Goal: Information Seeking & Learning: Find specific fact

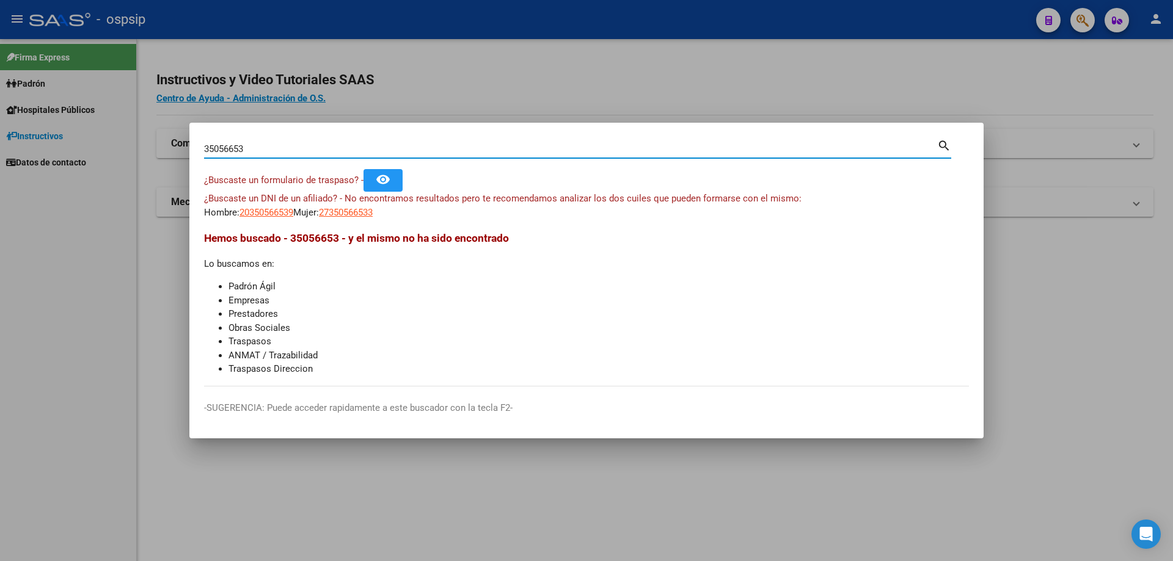
click at [253, 151] on input "35056653" at bounding box center [570, 149] width 733 height 11
click at [24, 299] on div at bounding box center [586, 280] width 1173 height 561
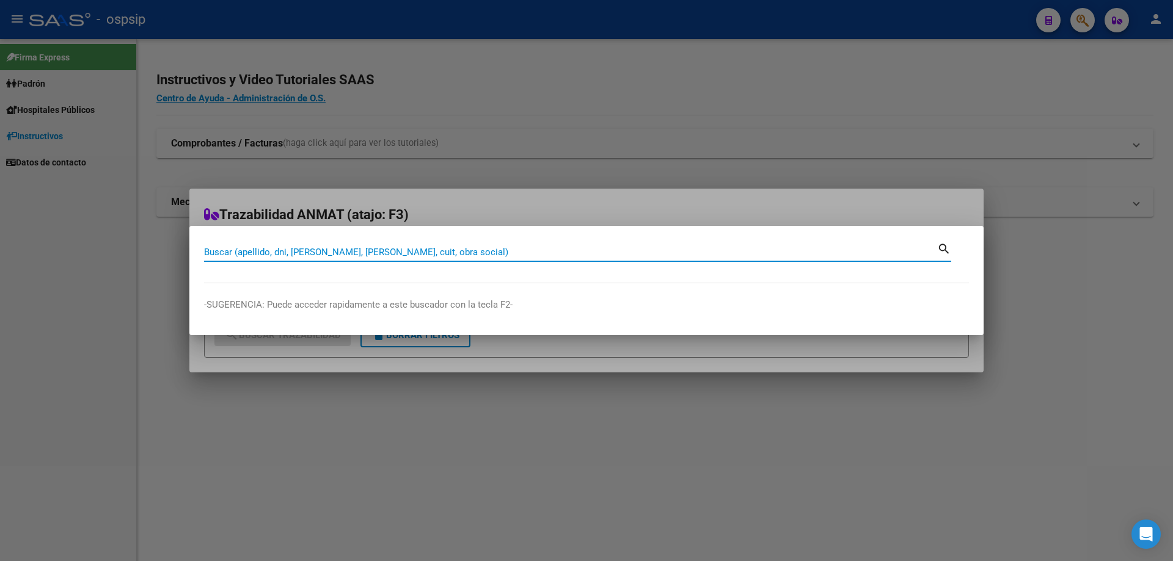
click at [346, 192] on div at bounding box center [586, 280] width 1173 height 561
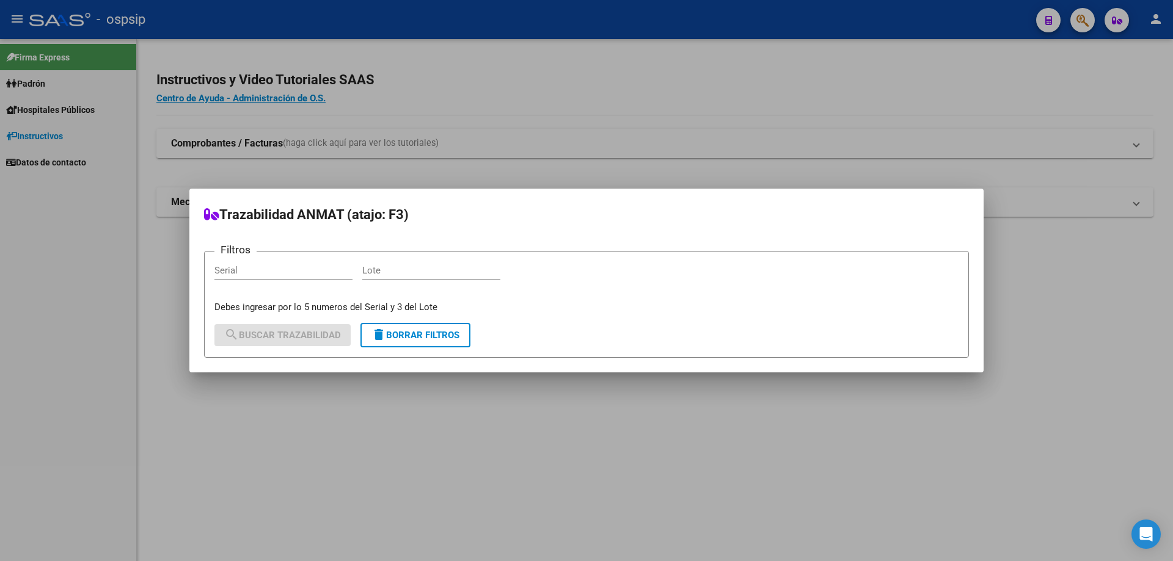
click at [363, 159] on div at bounding box center [586, 280] width 1173 height 561
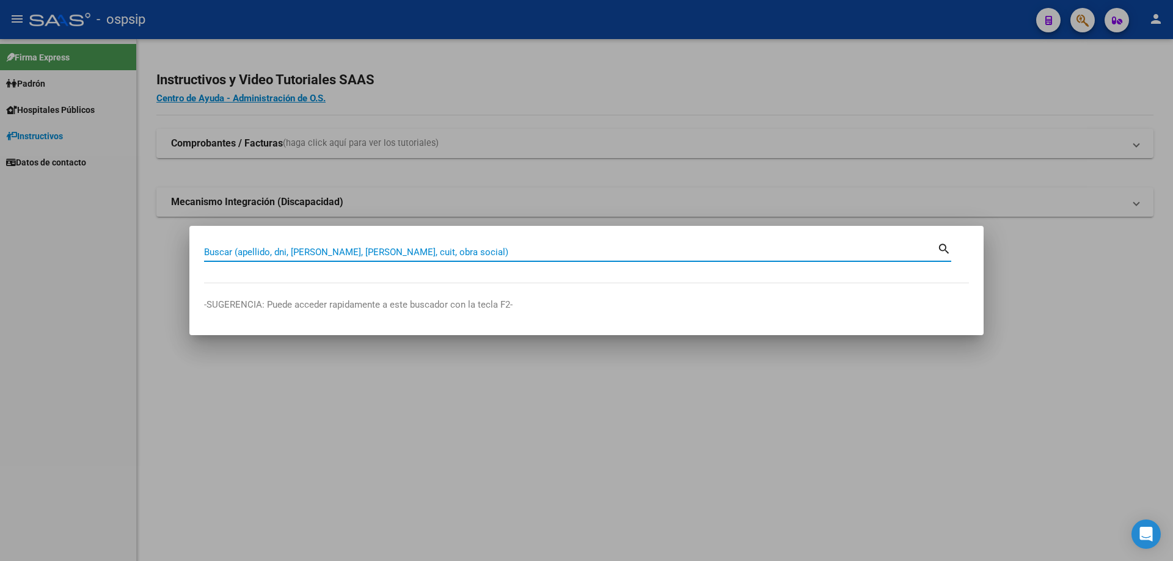
click at [341, 254] on input "Buscar (apellido, dni, [PERSON_NAME], [PERSON_NAME], cuit, obra social)" at bounding box center [570, 252] width 733 height 11
type input "92174677"
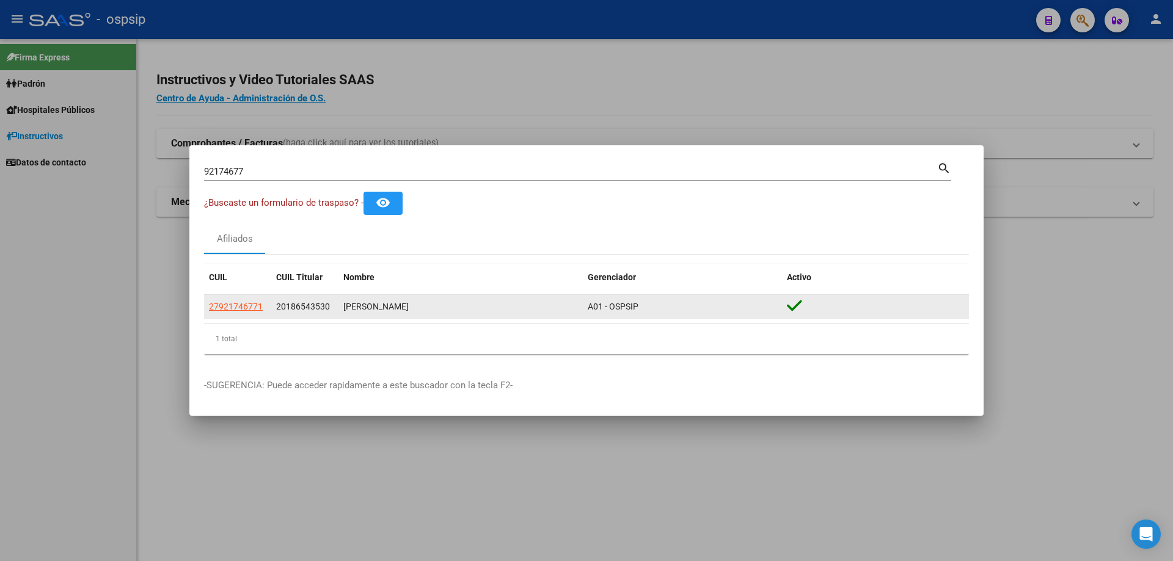
click at [241, 312] on app-link-go-to "27921746771" at bounding box center [236, 307] width 54 height 14
click at [240, 305] on span "27921746771" at bounding box center [236, 307] width 54 height 10
type textarea "27921746771"
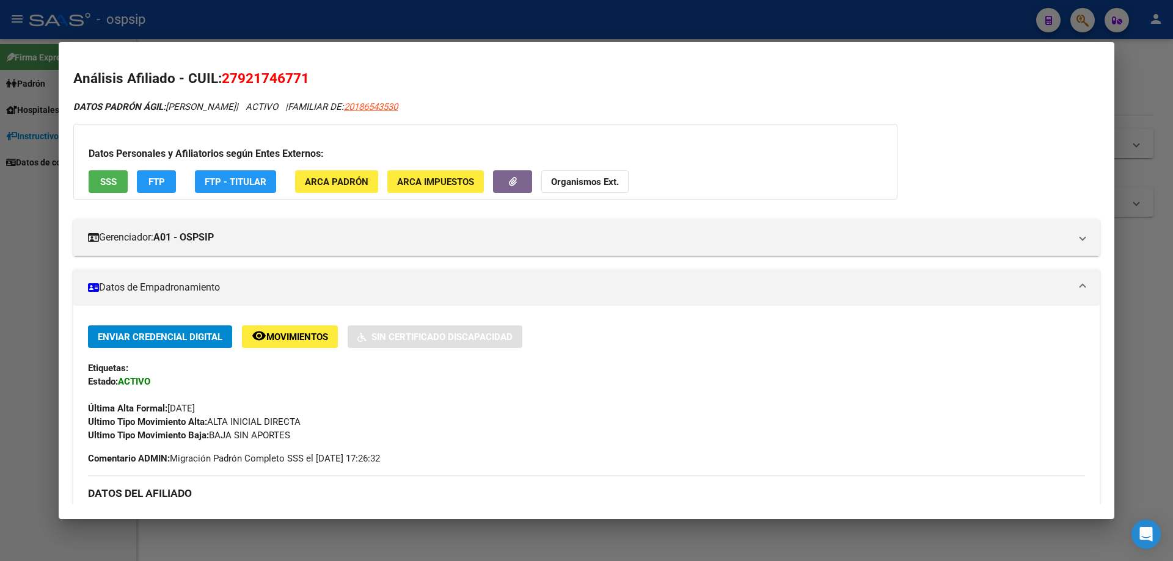
scroll to position [244, 0]
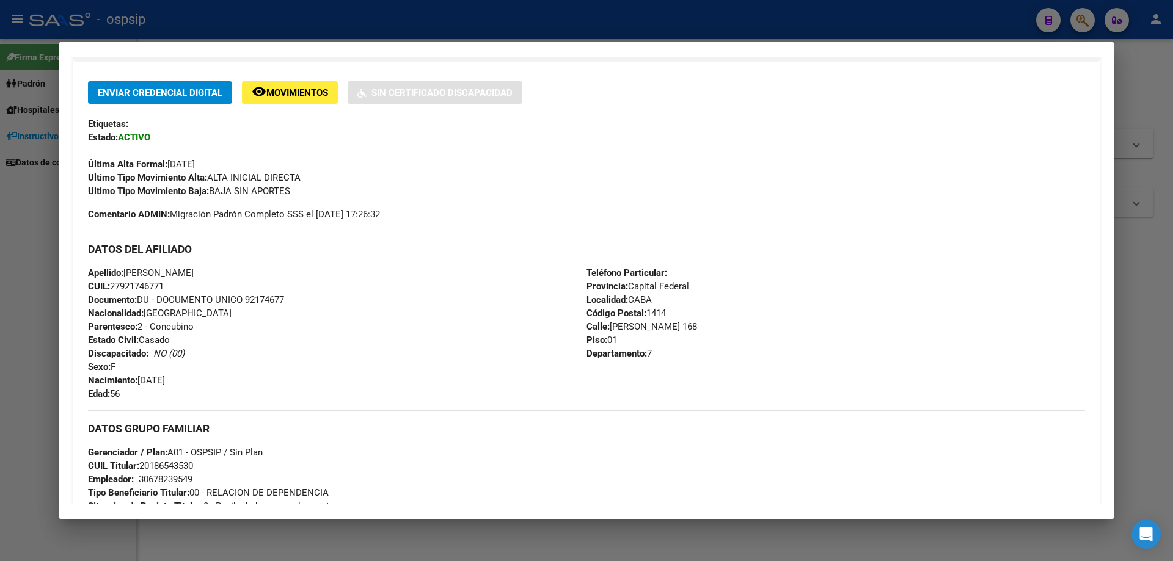
click at [252, 304] on span "Documento: DU - DOCUMENTO UNICO 92174677" at bounding box center [186, 299] width 196 height 11
copy span "92174677"
click at [281, 322] on div "Apellido: [PERSON_NAME]: 27921746771 Documento: DU - DOCUMENTO UNICO 92174677 N…" at bounding box center [337, 333] width 498 height 134
drag, startPoint x: 0, startPoint y: 240, endPoint x: 174, endPoint y: 151, distance: 195.3
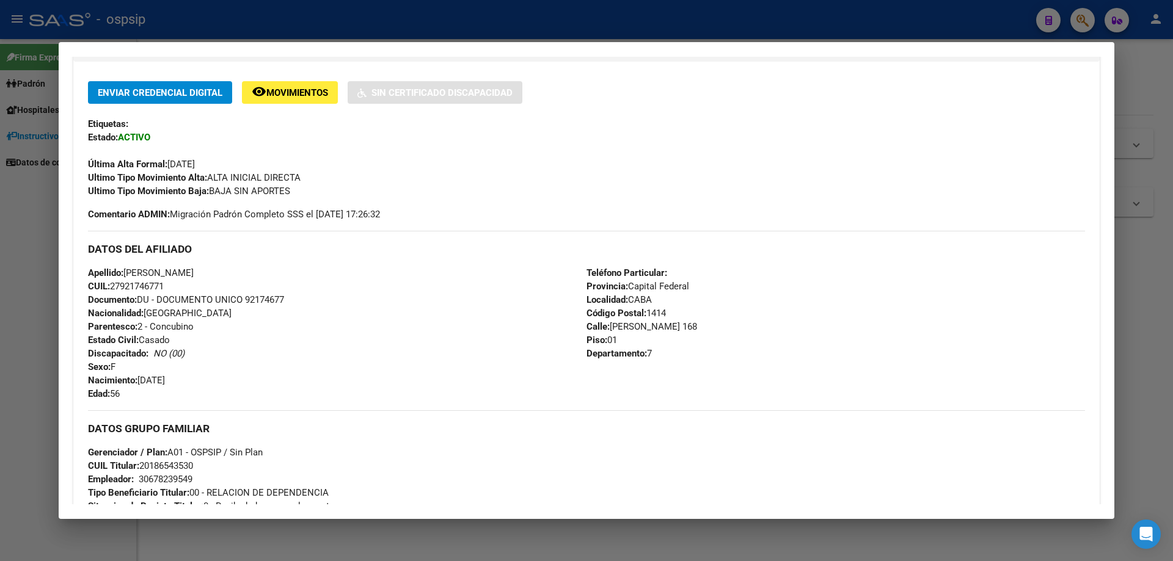
click at [3, 239] on div at bounding box center [586, 280] width 1173 height 561
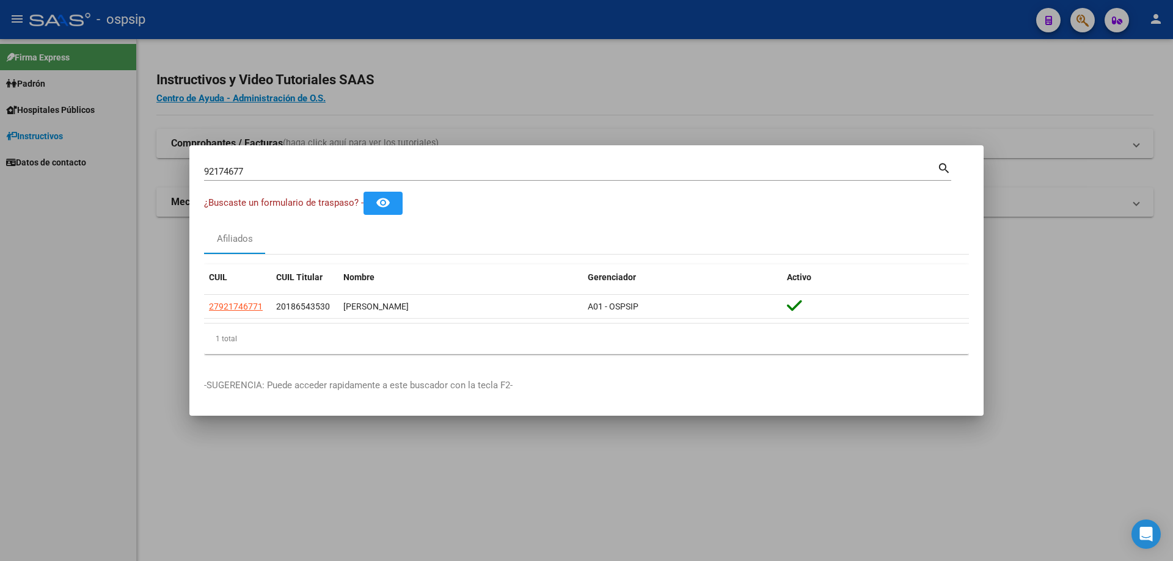
click at [341, 165] on div "92174677 Buscar (apellido, dni, [PERSON_NAME], [PERSON_NAME], cuit, obra social)" at bounding box center [570, 171] width 733 height 18
click at [338, 169] on input "92174677" at bounding box center [570, 171] width 733 height 11
type input "18642478"
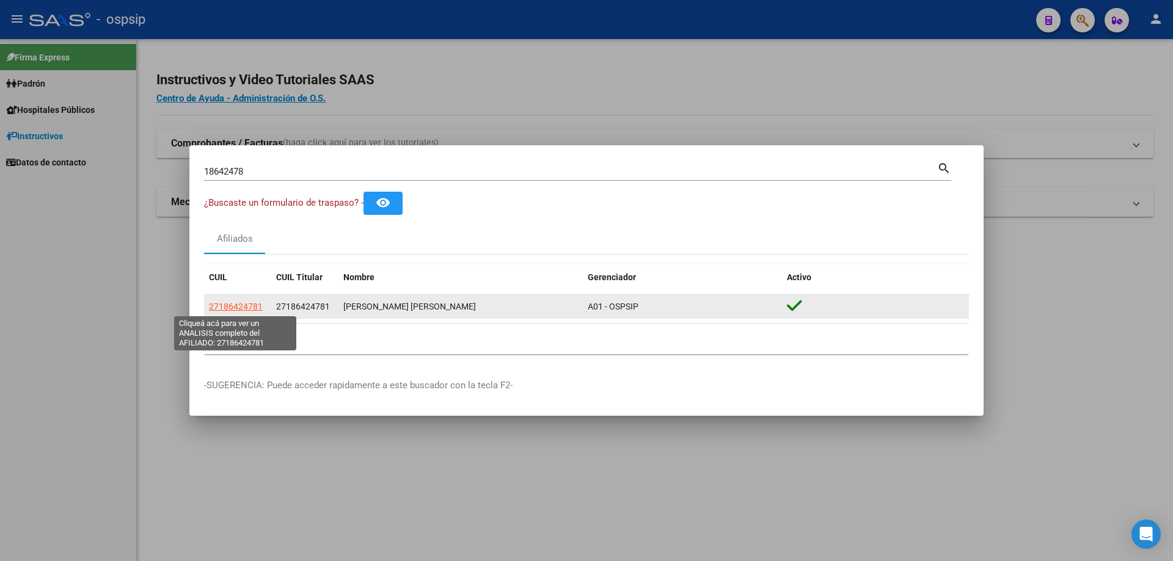
click at [227, 304] on span "27186424781" at bounding box center [236, 307] width 54 height 10
type textarea "27186424781"
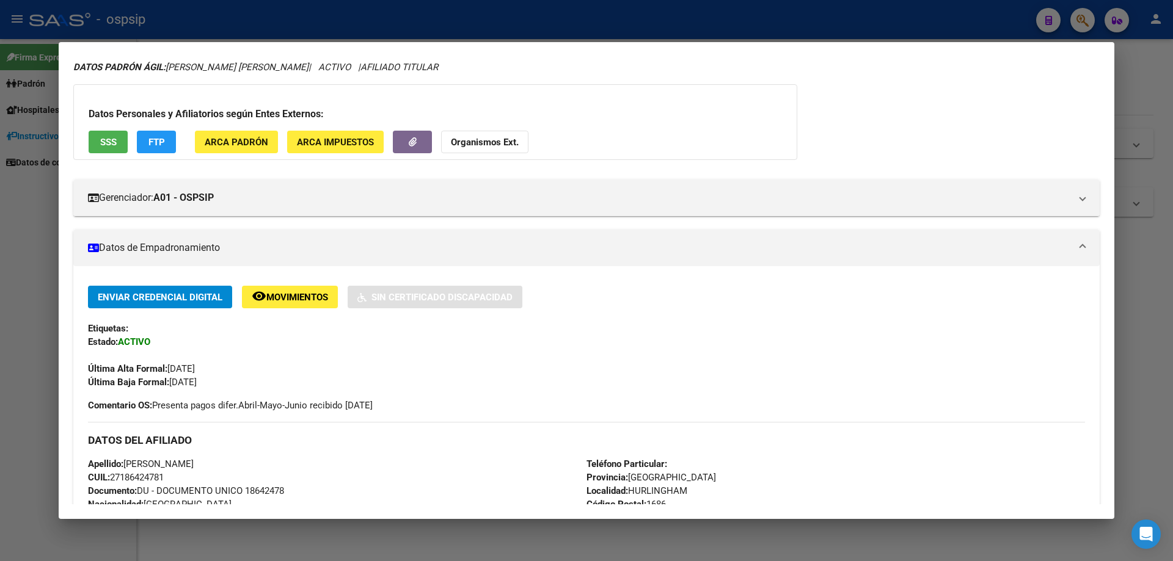
scroll to position [61, 0]
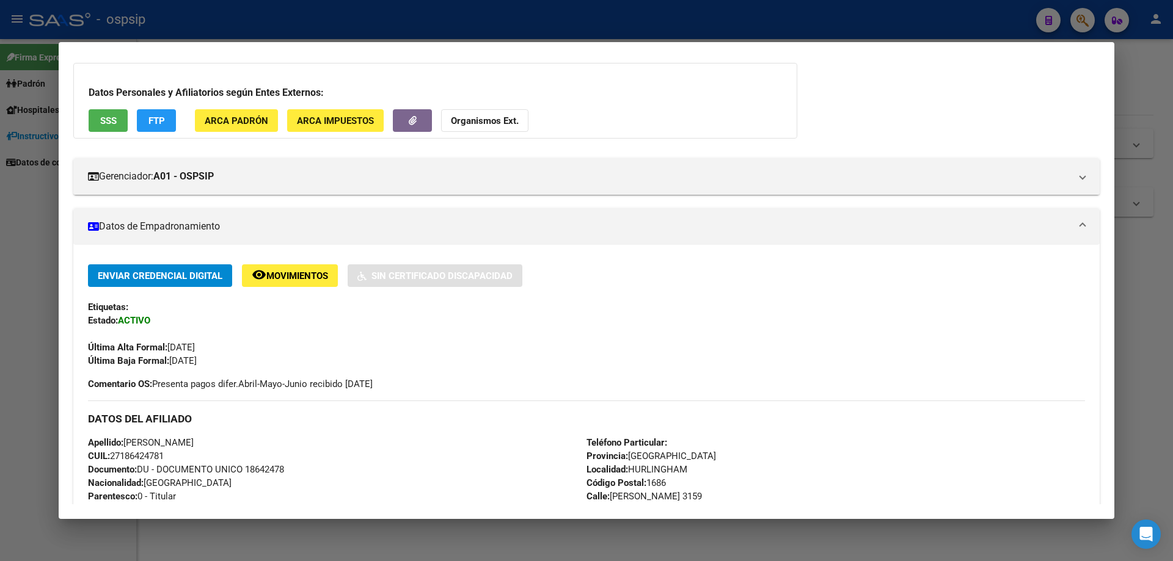
click at [260, 466] on span "Documento: DU - DOCUMENTO UNICO 18642478" at bounding box center [186, 469] width 196 height 11
copy span "18642478"
click at [373, 391] on span "Comentario OS: Presenta pagos difer.Abril-Mayo-Junio recibido [DATE]" at bounding box center [230, 384] width 285 height 13
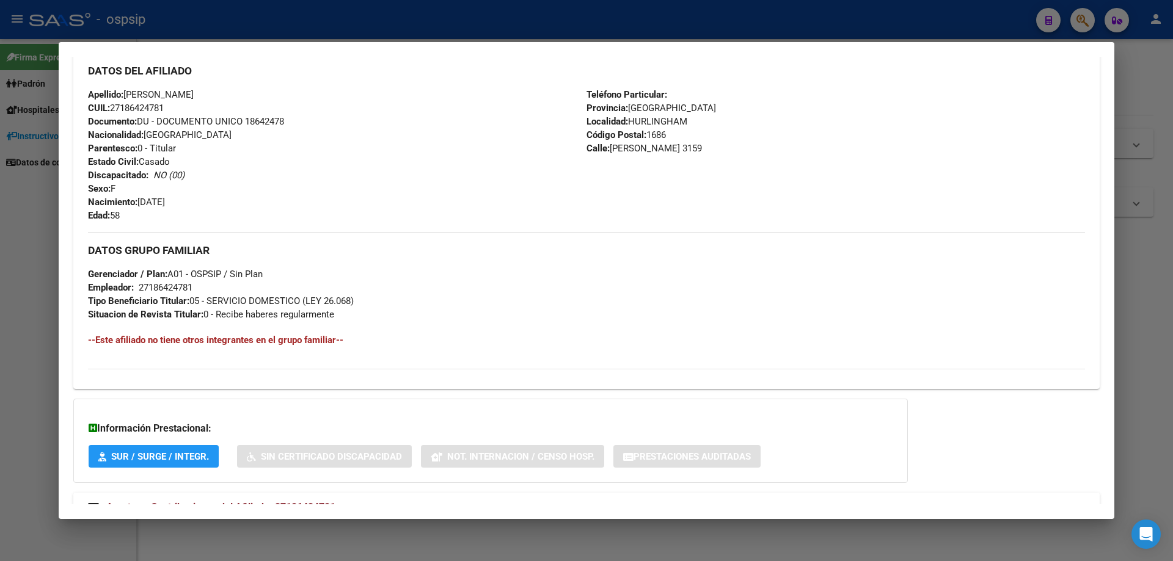
scroll to position [454, 0]
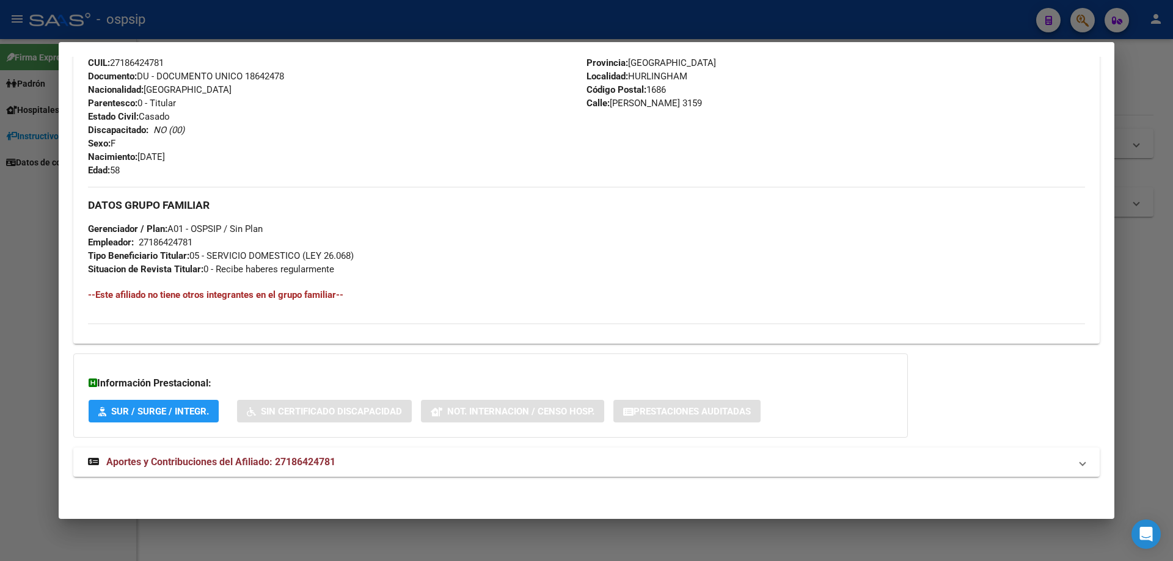
click at [266, 480] on div "DATOS PADRÓN ÁGIL: [PERSON_NAME] [PERSON_NAME] | ACTIVO | AFILIADO TITULAR Dato…" at bounding box center [586, 68] width 1026 height 845
click at [286, 470] on strong "Aportes y Contribuciones del Afiliado: 27186424781" at bounding box center [211, 462] width 247 height 15
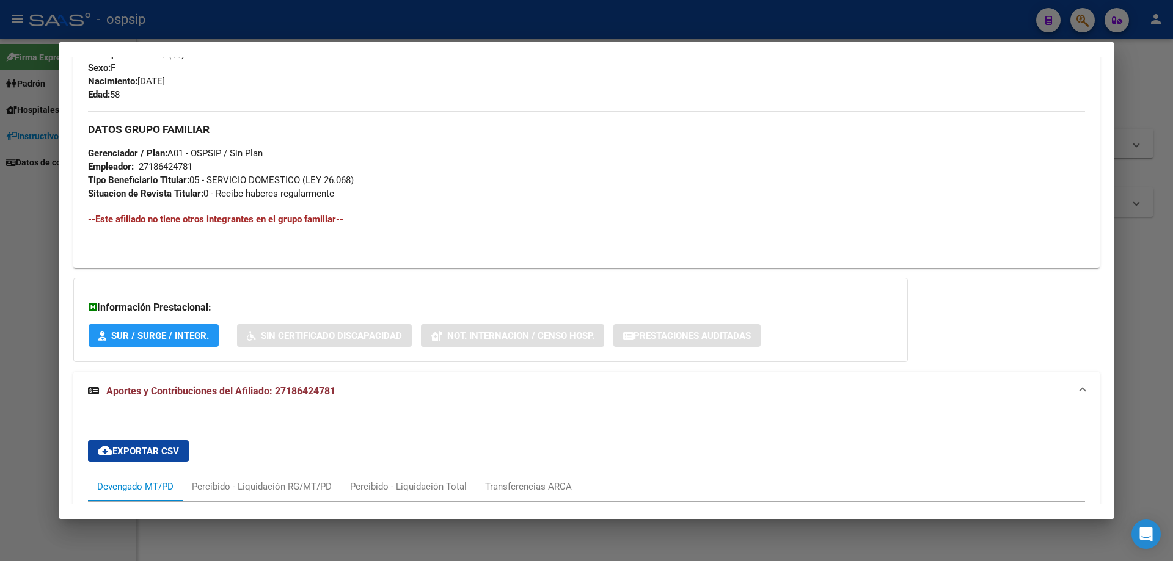
scroll to position [638, 0]
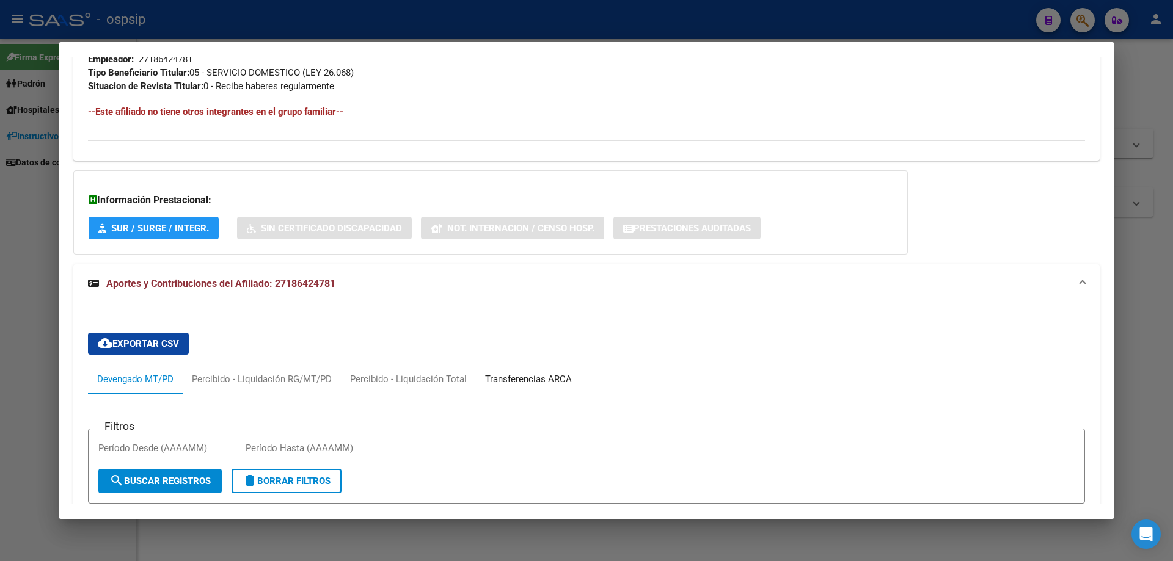
click at [553, 382] on div "Transferencias ARCA" at bounding box center [528, 379] width 87 height 13
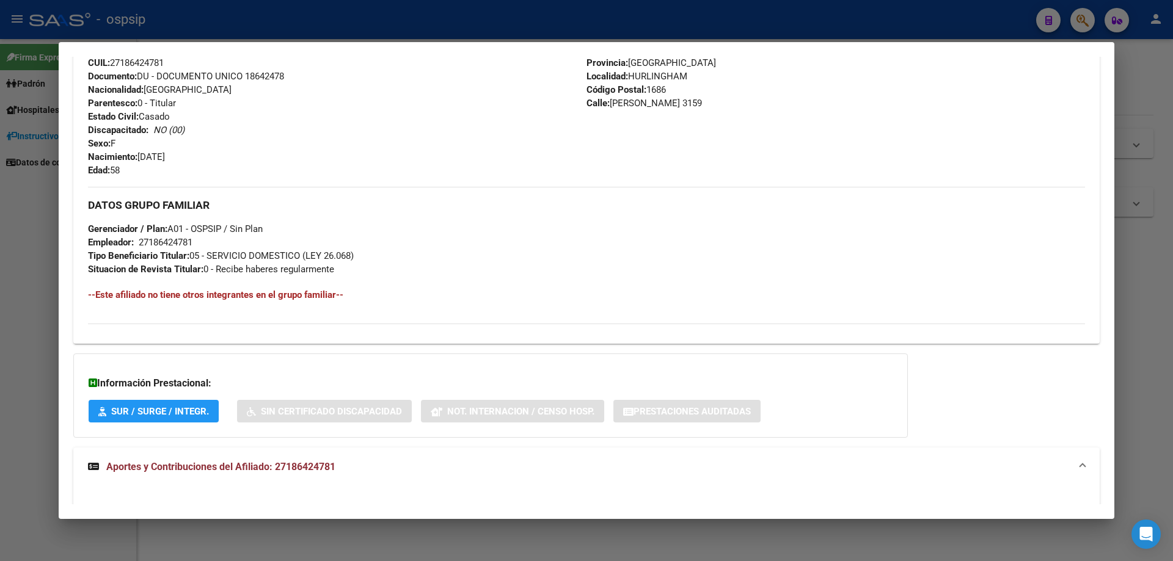
scroll to position [332, 0]
